Goal: Download file/media

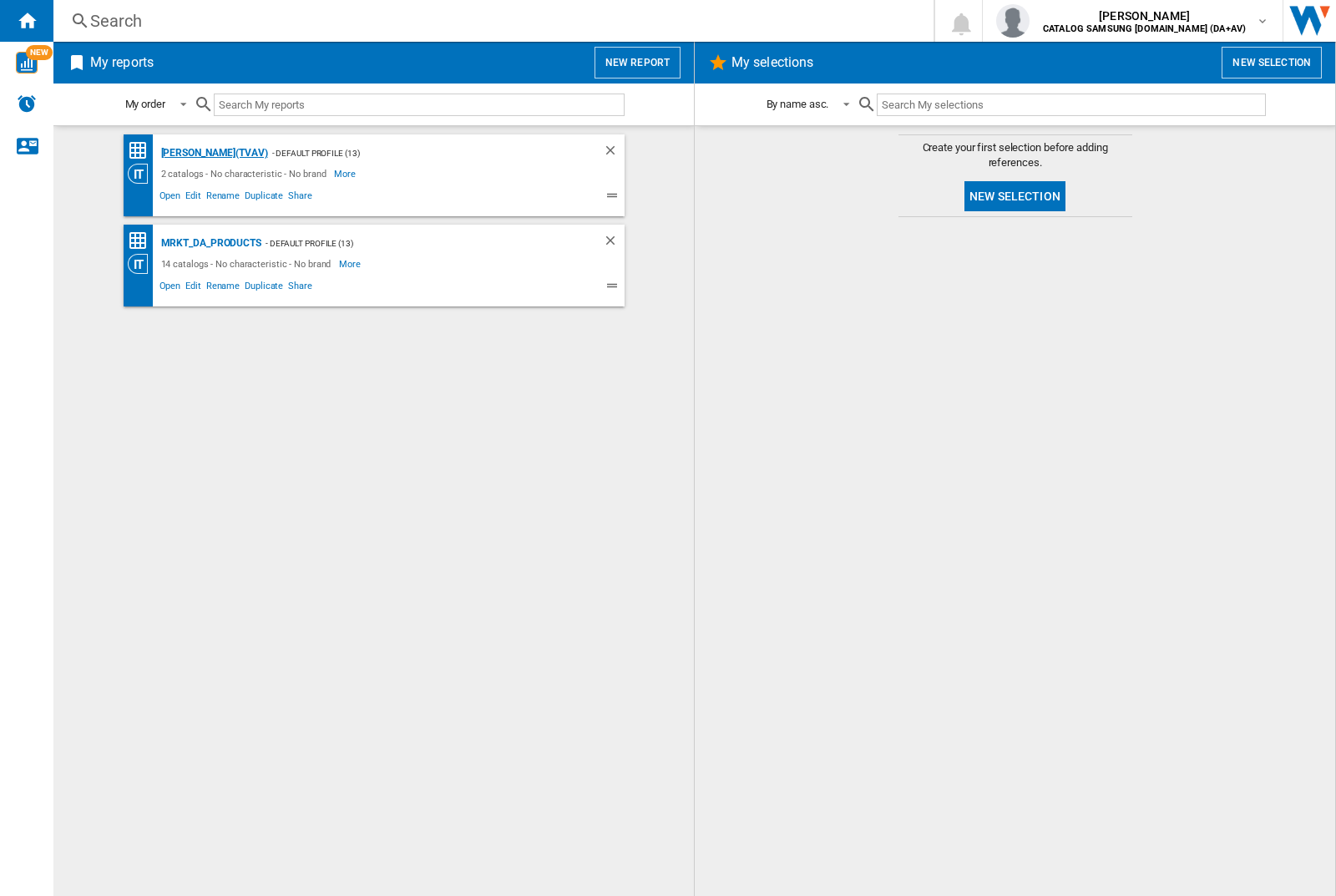
click at [185, 153] on div "[PERSON_NAME](TVAV)" at bounding box center [212, 153] width 111 height 21
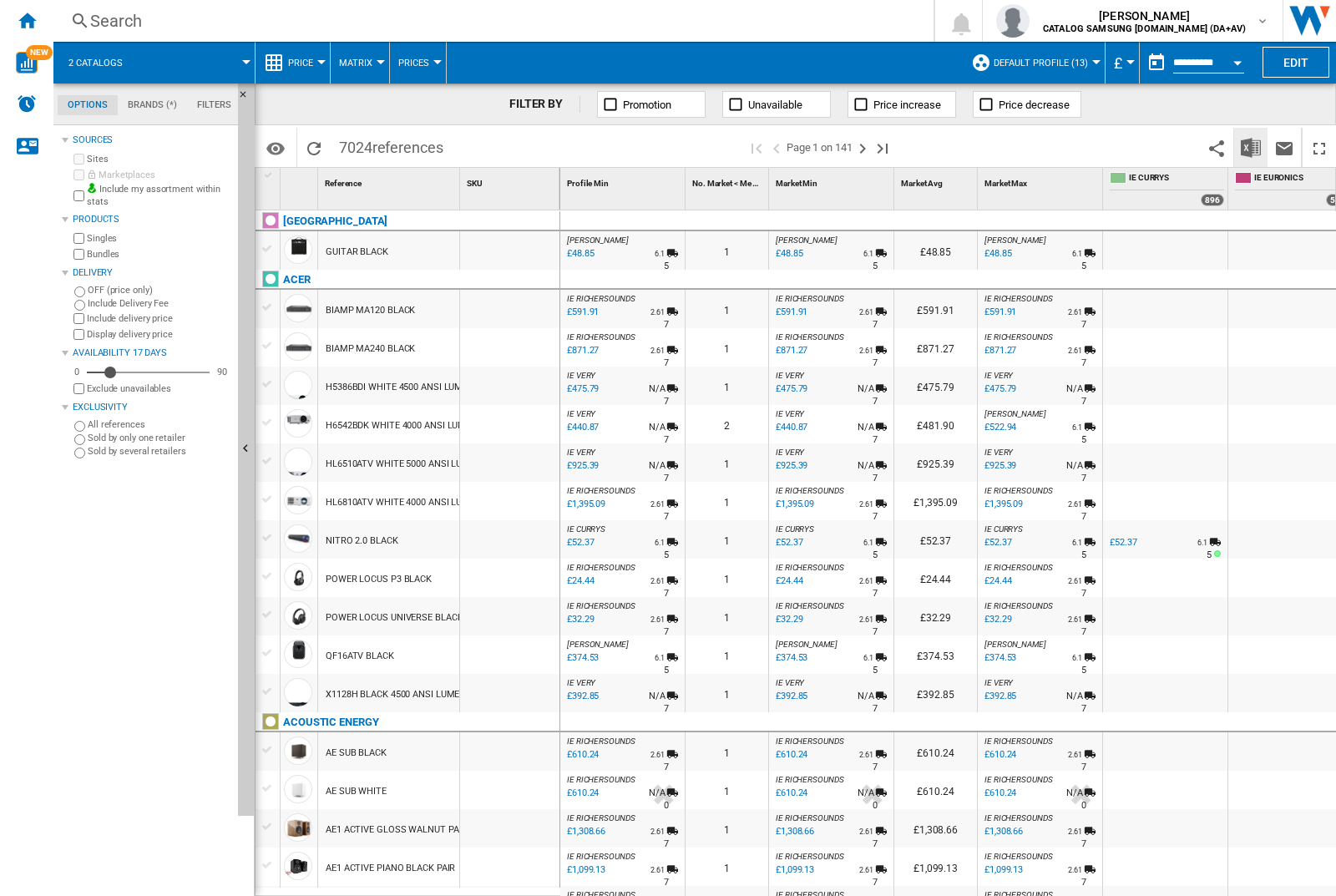
click at [1250, 147] on img "Download in Excel" at bounding box center [1250, 148] width 20 height 20
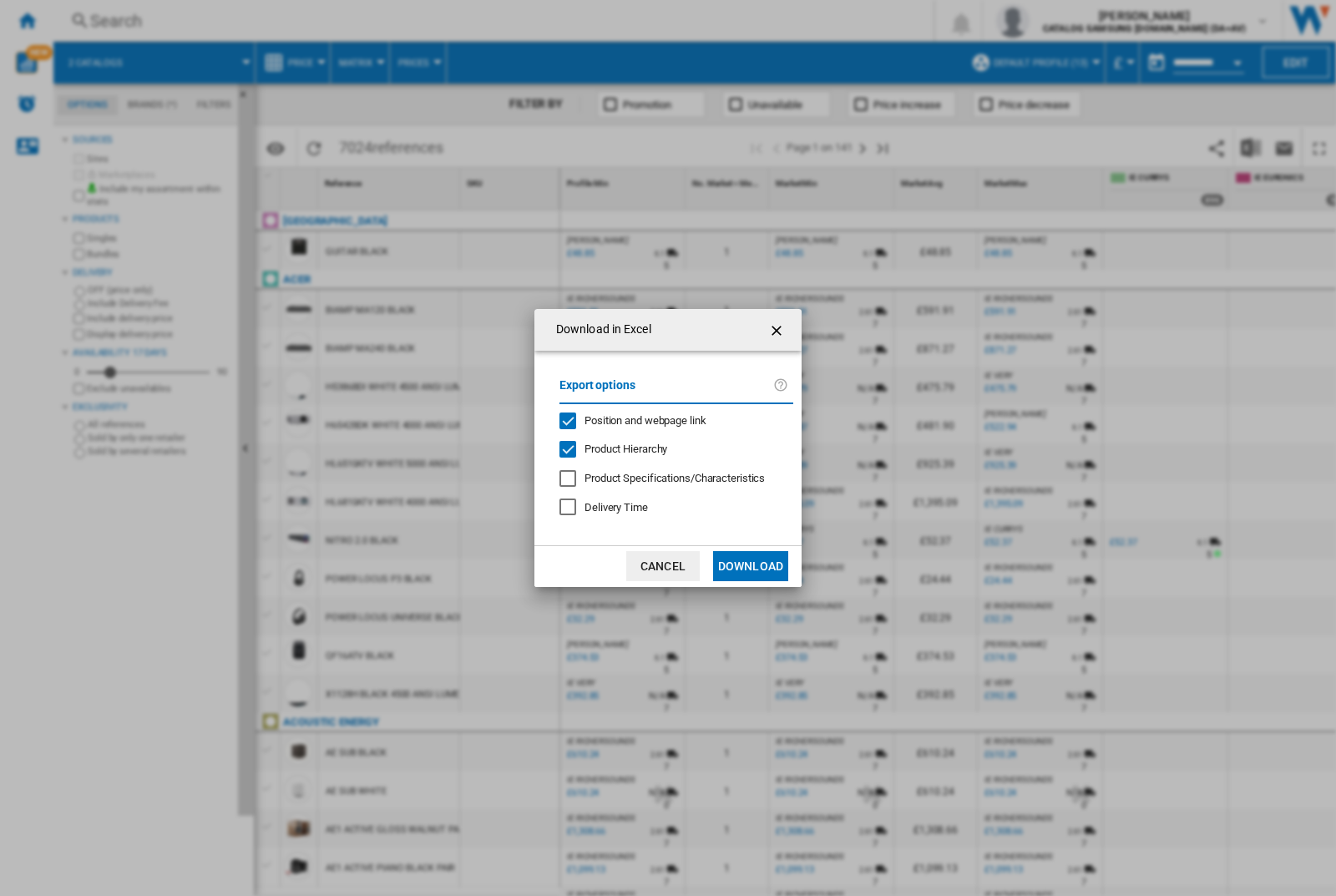
click at [669, 420] on span "Position and webpage link" at bounding box center [646, 420] width 122 height 13
click at [750, 566] on button "Download" at bounding box center [750, 566] width 75 height 30
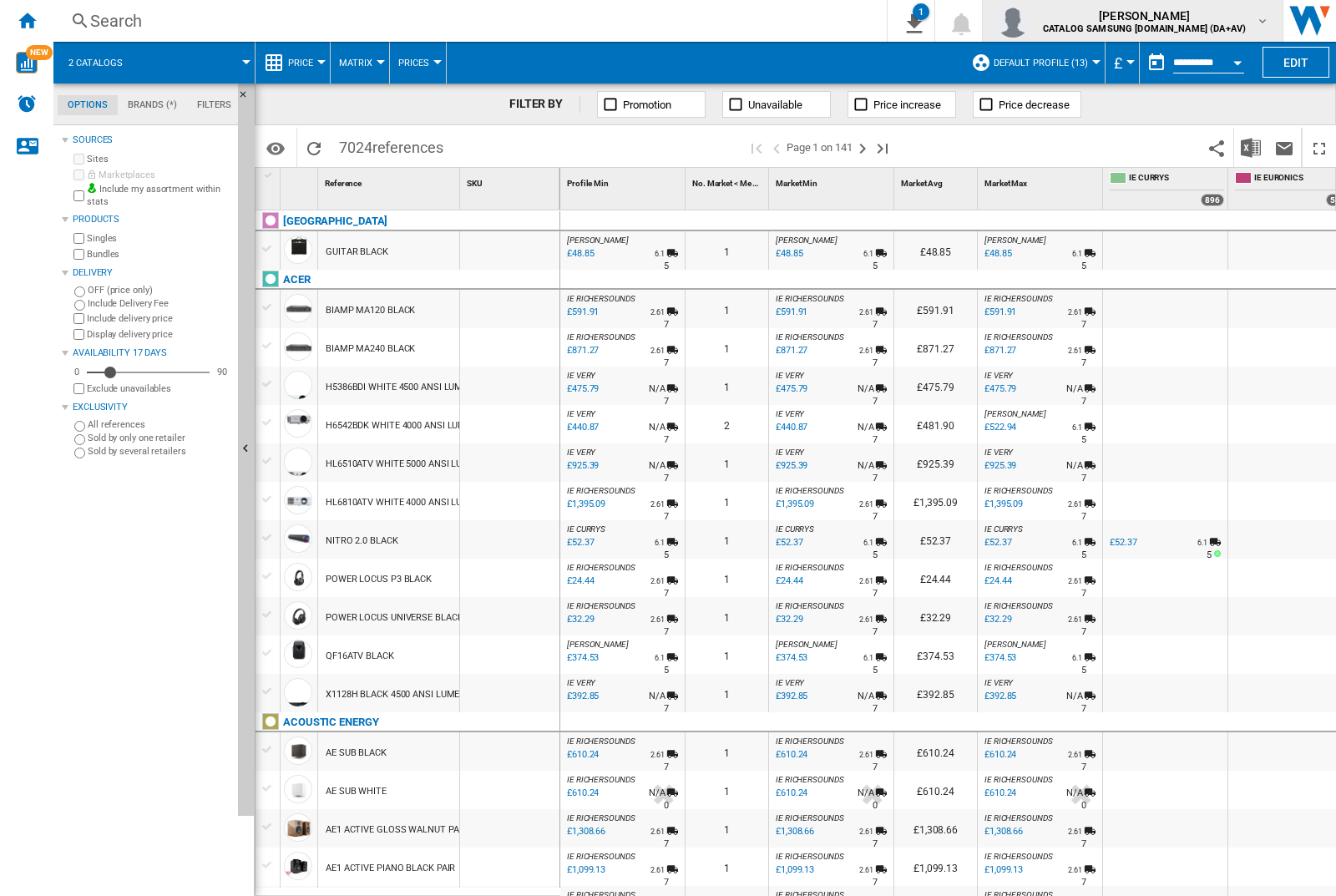
click at [1029, 21] on img "button" at bounding box center [1013, 21] width 34 height 34
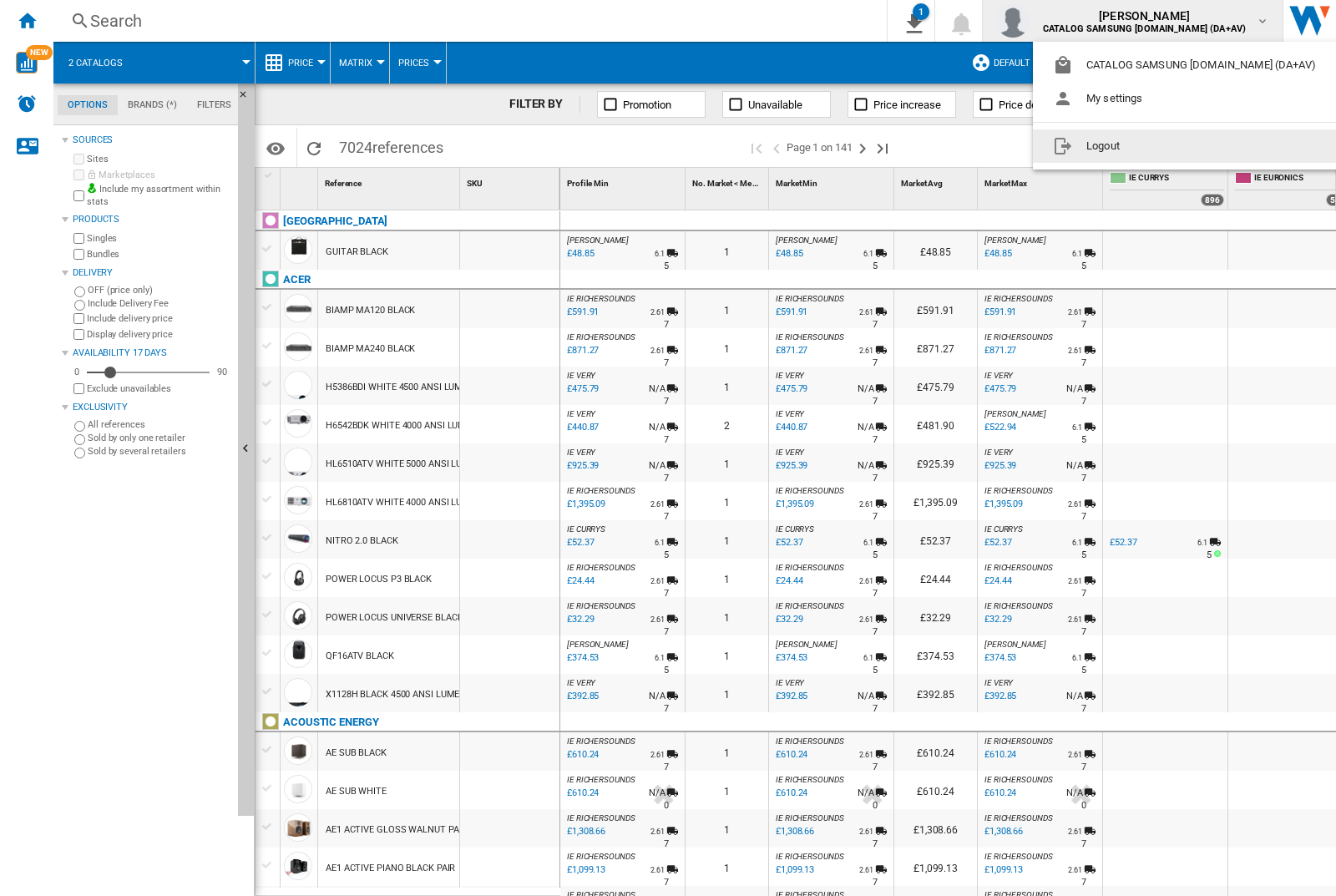
click at [1161, 146] on button "Logout" at bounding box center [1187, 146] width 310 height 34
